Goal: Transaction & Acquisition: Purchase product/service

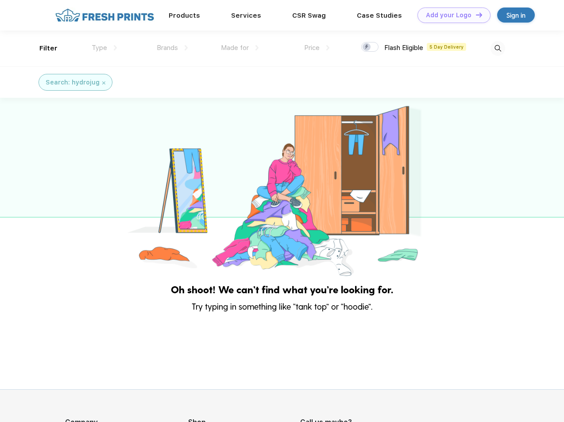
click at [451, 15] on link "Add your Logo Design Tool" at bounding box center [453, 15] width 73 height 15
click at [0, 0] on div "Design Tool" at bounding box center [0, 0] width 0 height 0
click at [475, 15] on link "Add your Logo Design Tool" at bounding box center [453, 15] width 73 height 15
click at [42, 48] on div "Filter" at bounding box center [48, 48] width 18 height 10
click at [104, 48] on span "Type" at bounding box center [99, 48] width 15 height 8
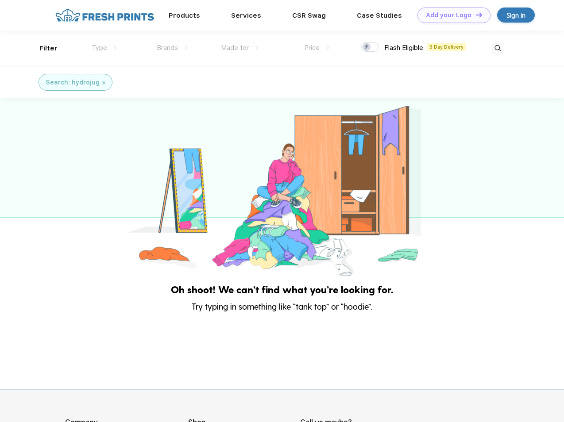
click at [172, 48] on span "Brands" at bounding box center [167, 48] width 21 height 8
click at [240, 48] on span "Made for" at bounding box center [235, 48] width 28 height 8
click at [317, 48] on span "Price" at bounding box center [311, 48] width 15 height 8
click at [370, 47] on div at bounding box center [369, 47] width 17 height 10
click at [367, 47] on input "checkbox" at bounding box center [364, 45] width 6 height 6
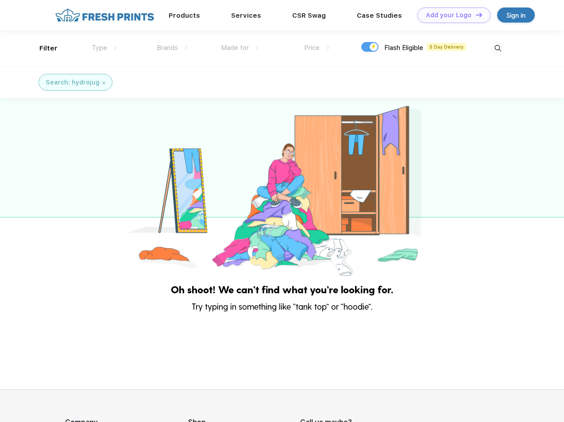
click at [497, 48] on img at bounding box center [497, 48] width 15 height 15
